Goal: Find specific page/section: Find specific page/section

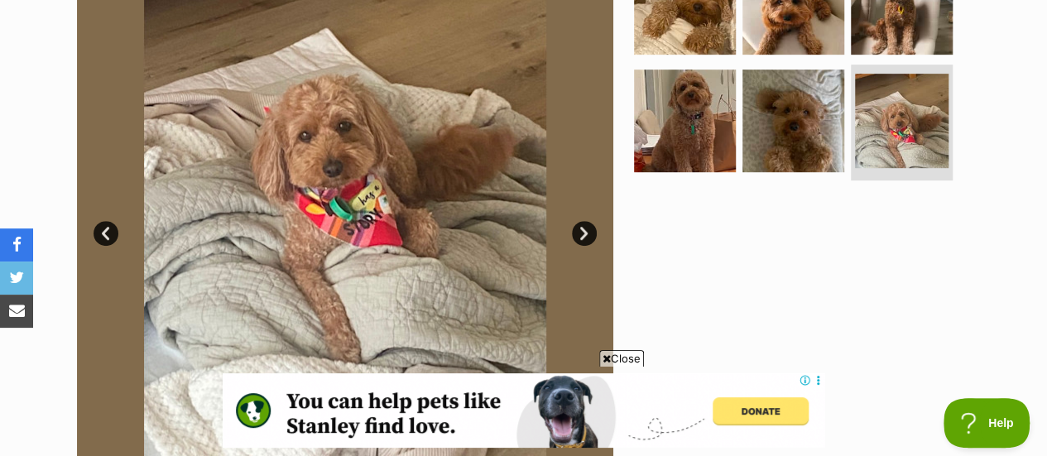
scroll to position [418, 0]
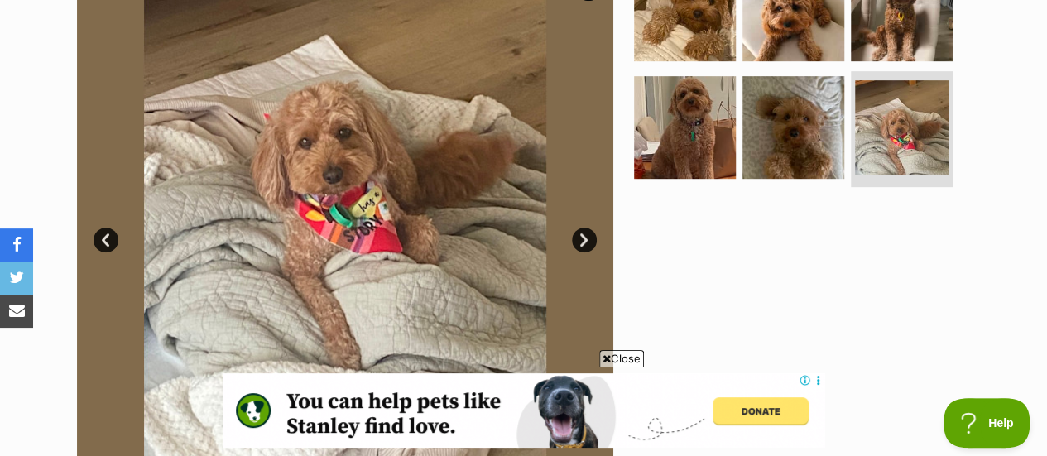
click at [573, 196] on img at bounding box center [345, 227] width 536 height 536
click at [578, 228] on link "Next" at bounding box center [584, 240] width 25 height 25
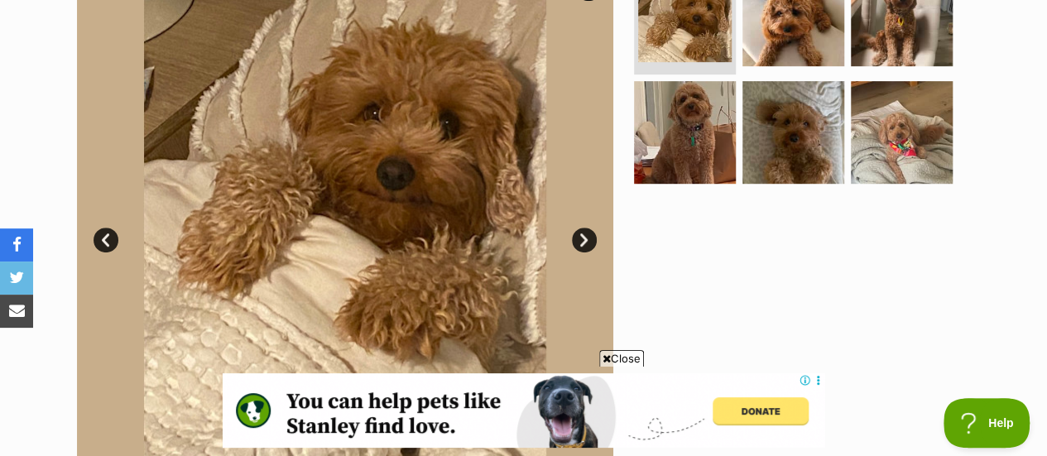
click at [578, 228] on link "Next" at bounding box center [584, 240] width 25 height 25
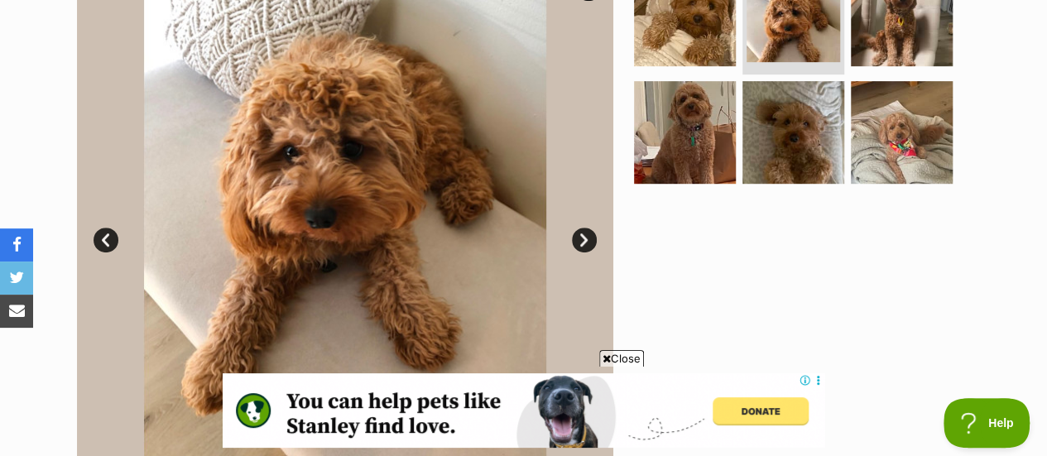
click at [578, 228] on link "Next" at bounding box center [584, 240] width 25 height 25
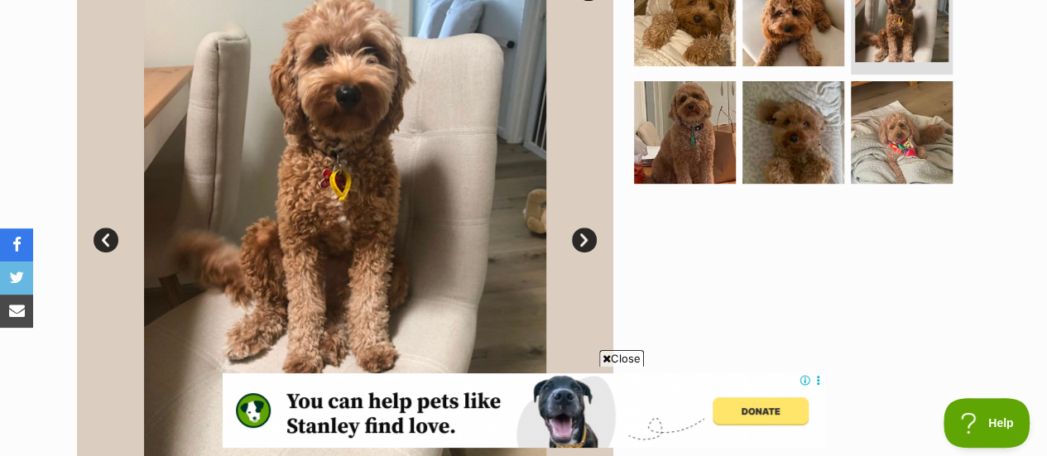
click at [578, 228] on link "Next" at bounding box center [584, 240] width 25 height 25
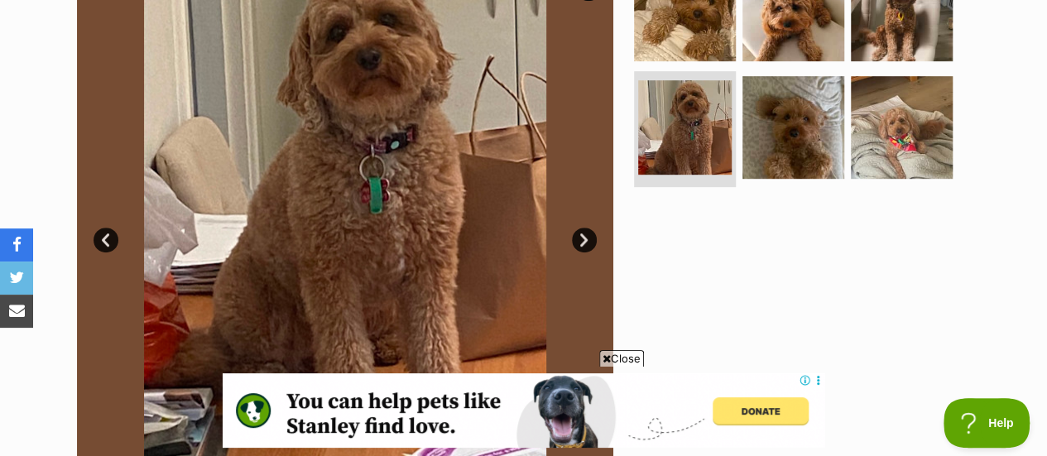
click at [578, 228] on link "Next" at bounding box center [584, 240] width 25 height 25
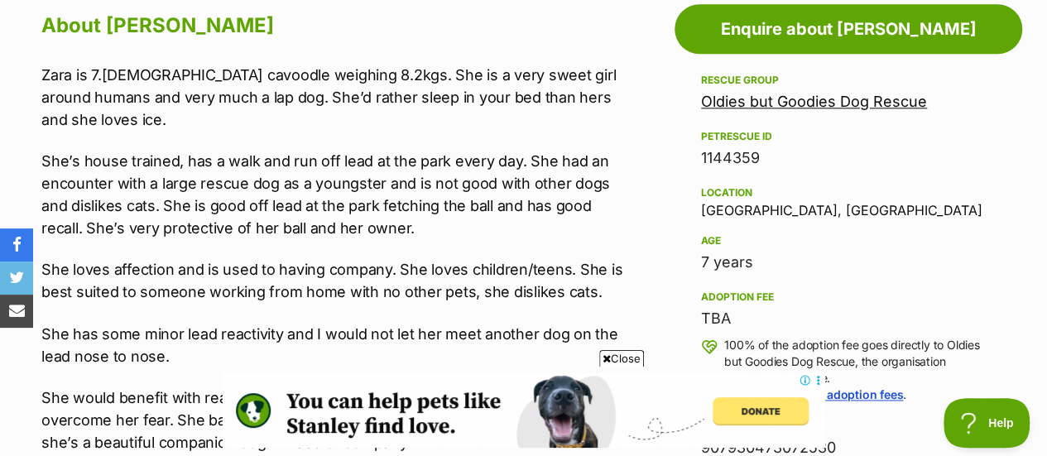
scroll to position [0, 0]
click at [745, 93] on link "Oldies but Goodies Dog Rescue" at bounding box center [814, 101] width 226 height 17
